Goal: Find specific page/section: Find specific page/section

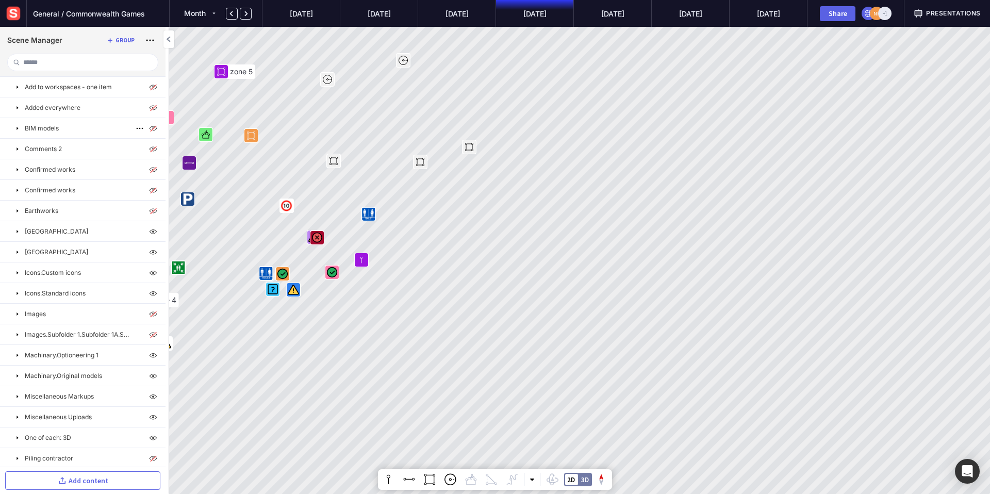
click at [19, 128] on mapp-icon at bounding box center [17, 128] width 8 height 8
click at [49, 148] on p "Export.glb" at bounding box center [53, 148] width 29 height 9
click at [57, 129] on p "BIM models" at bounding box center [42, 128] width 34 height 9
click at [19, 148] on mapp-icon at bounding box center [17, 149] width 8 height 8
click at [56, 168] on p "normal markup name long title" at bounding box center [78, 169] width 79 height 9
